Goal: Transaction & Acquisition: Register for event/course

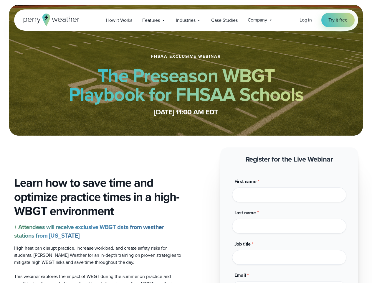
click at [186, 20] on span "Industries" at bounding box center [185, 20] width 19 height 7
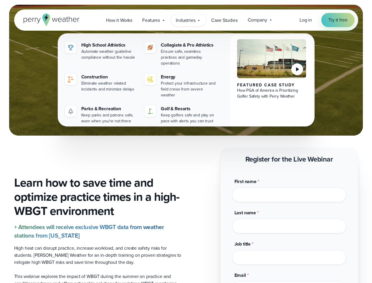
click at [289, 218] on input "Last name *" at bounding box center [289, 225] width 114 height 15
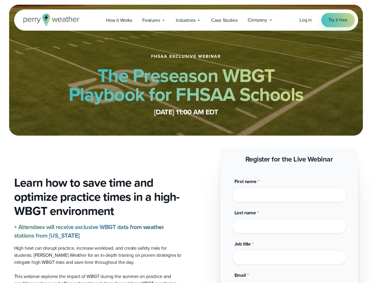
click at [186, 20] on span "Industries" at bounding box center [185, 20] width 19 height 7
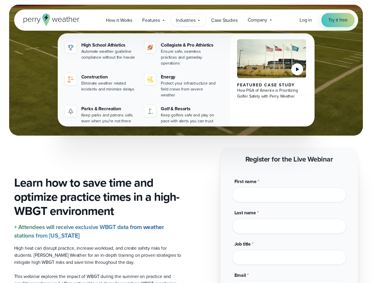
click at [289, 218] on input "Last name *" at bounding box center [289, 225] width 114 height 15
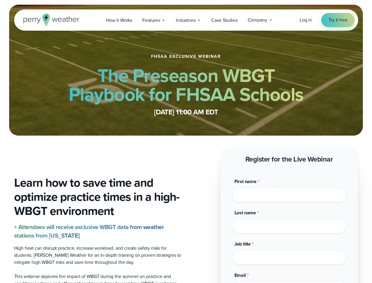
click at [186, 20] on span "Industries" at bounding box center [185, 20] width 19 height 7
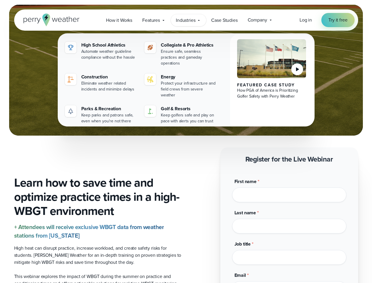
click at [289, 218] on input "Last name *" at bounding box center [289, 225] width 114 height 15
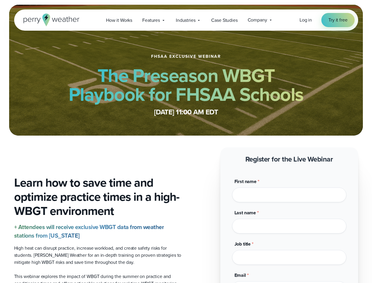
click at [186, 20] on span "Industries" at bounding box center [185, 20] width 19 height 7
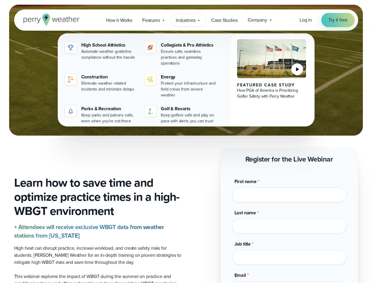
click at [289, 218] on input "Last name *" at bounding box center [289, 225] width 114 height 15
